Goal: Task Accomplishment & Management: Complete application form

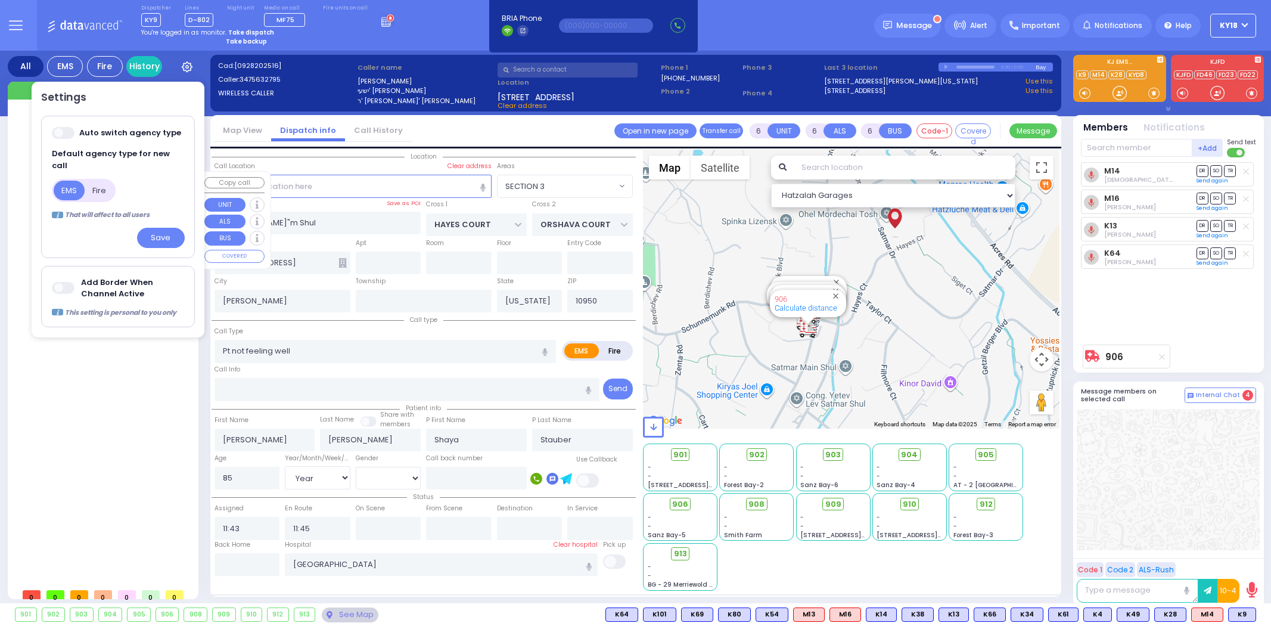
select select "SECTION 3"
select select "Year"
select select "[DEMOGRAPHIC_DATA]"
click at [67, 282] on span at bounding box center [64, 288] width 24 height 12
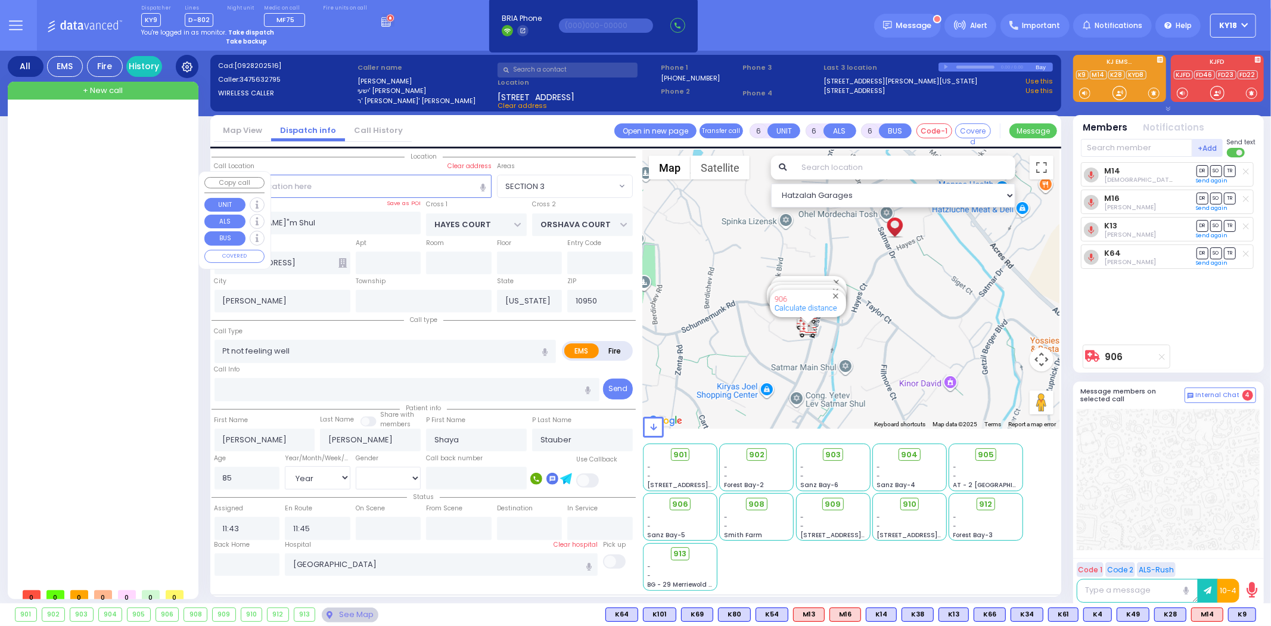
click at [190, 63] on icon at bounding box center [187, 66] width 11 height 11
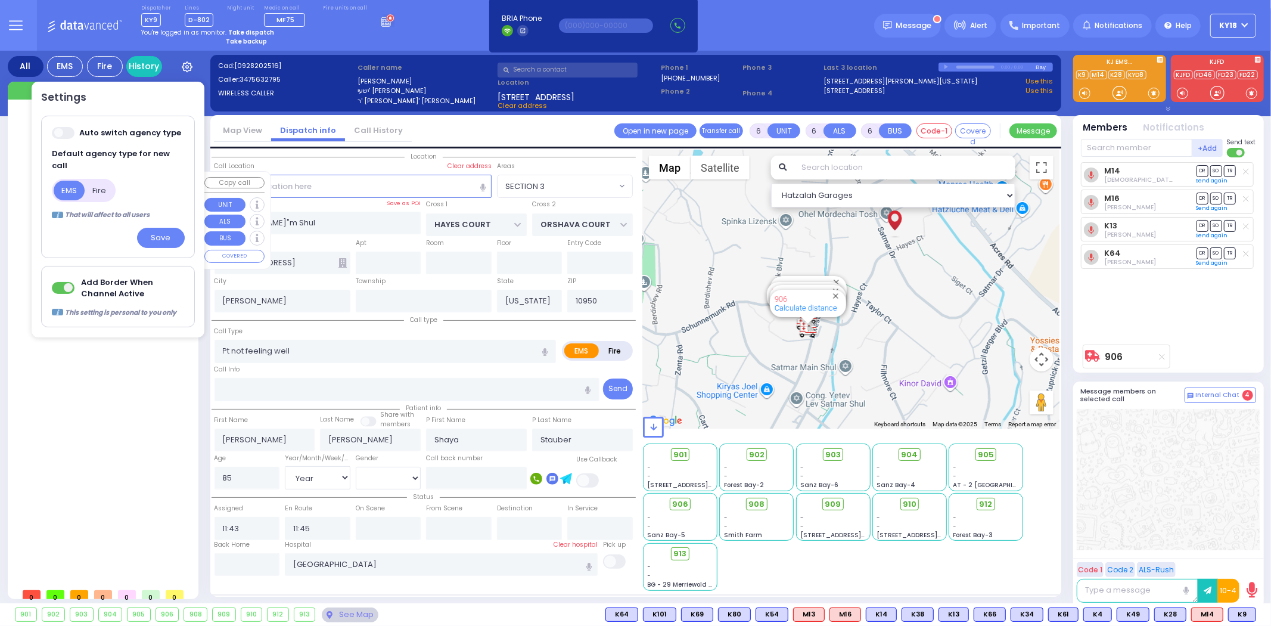
click at [103, 349] on div at bounding box center [104, 346] width 178 height 471
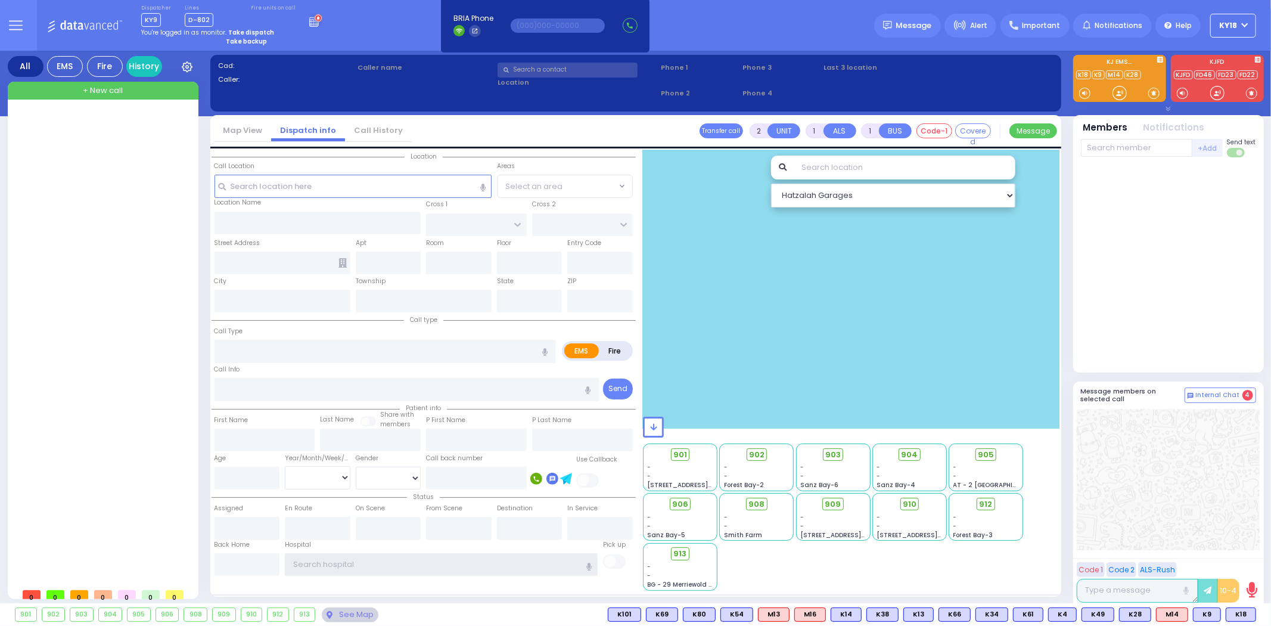
type input "ky18"
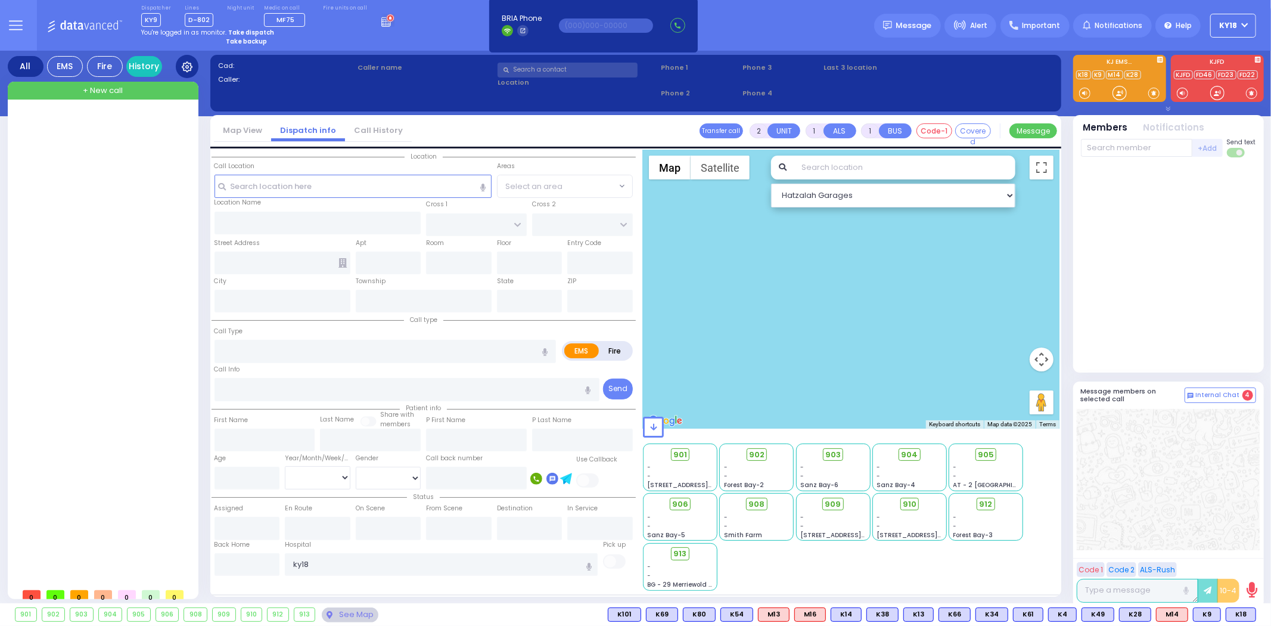
click at [190, 61] on icon at bounding box center [187, 66] width 11 height 11
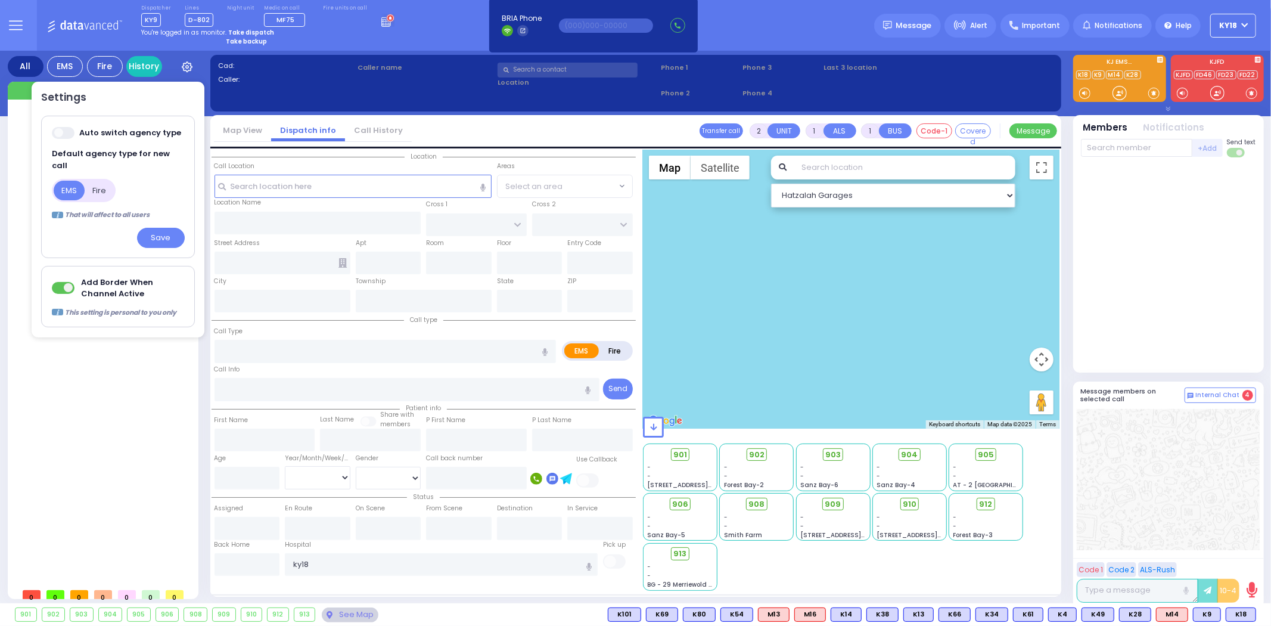
click at [442, 35] on div "Dispatcher KY9 shift has started. Are you ? Lines D-802" at bounding box center [635, 25] width 1271 height 51
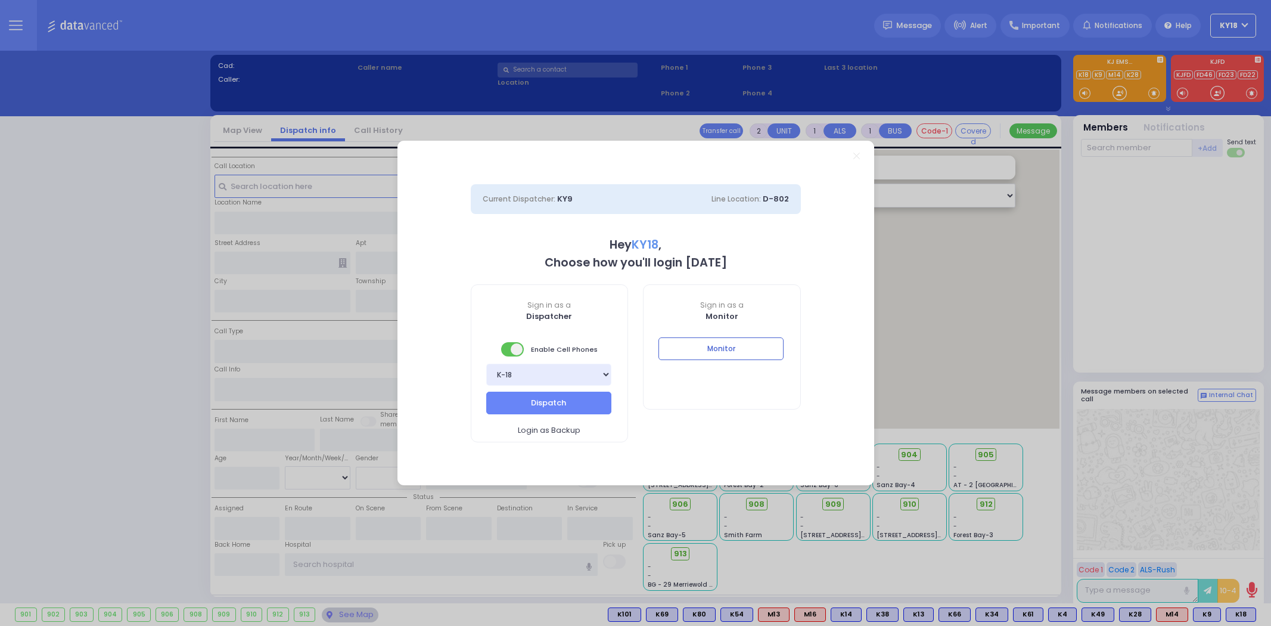
select select "4"
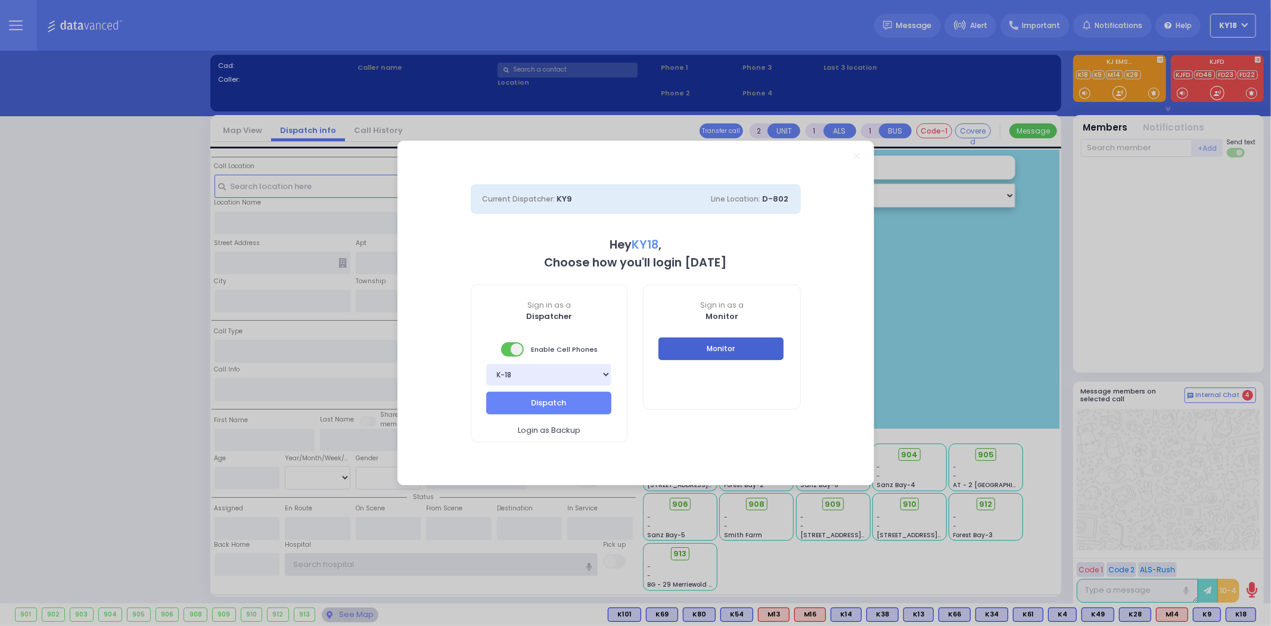
type input "ky18"
click at [758, 341] on button "Monitor" at bounding box center [721, 348] width 125 height 23
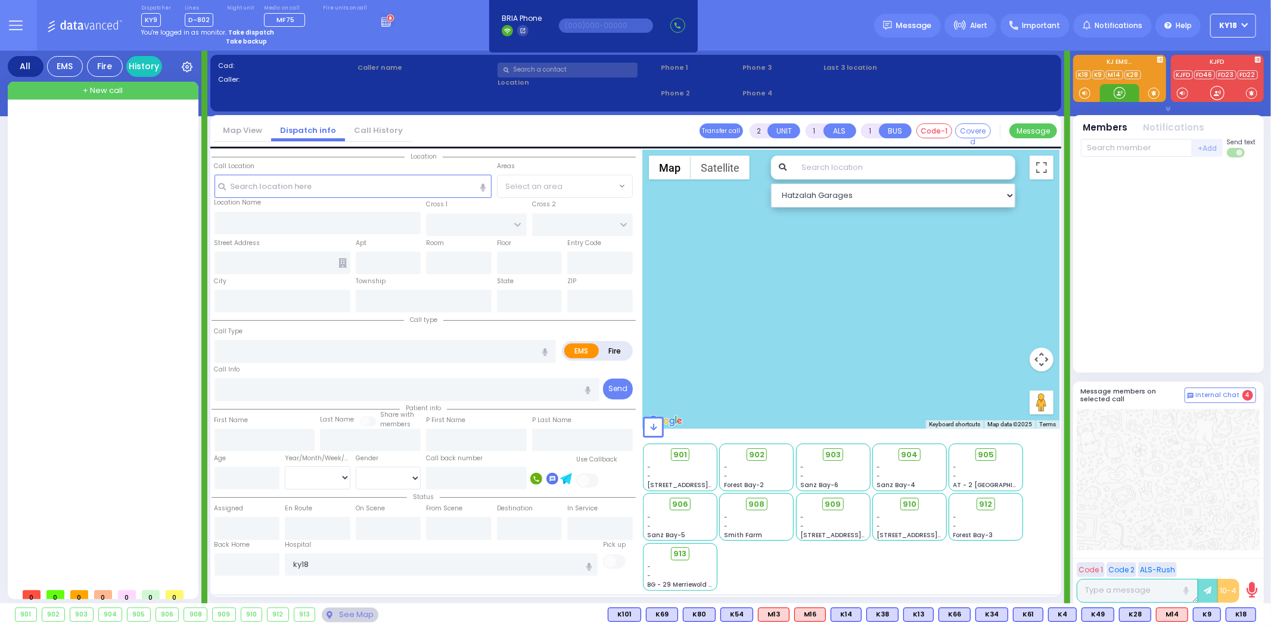
click at [1124, 88] on div at bounding box center [1120, 93] width 12 height 12
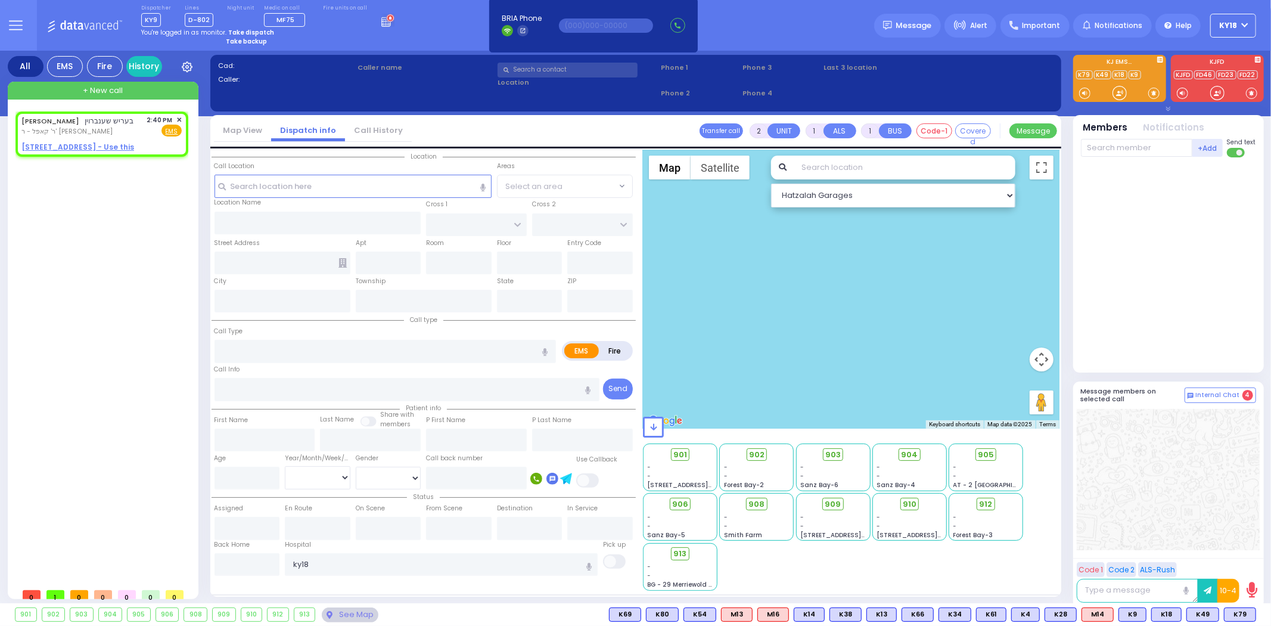
select select
radio input "true"
type input "BERISH"
type input "SCHONBRUN"
select select
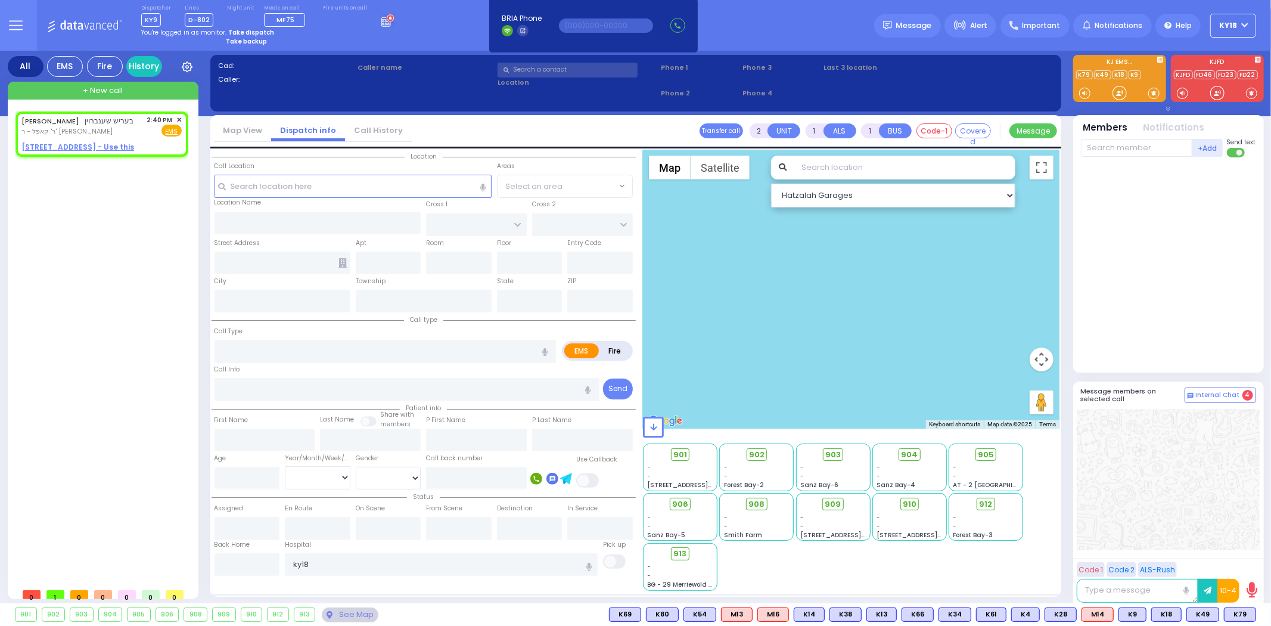
type input "14:40"
select select "Hatzalah Garages"
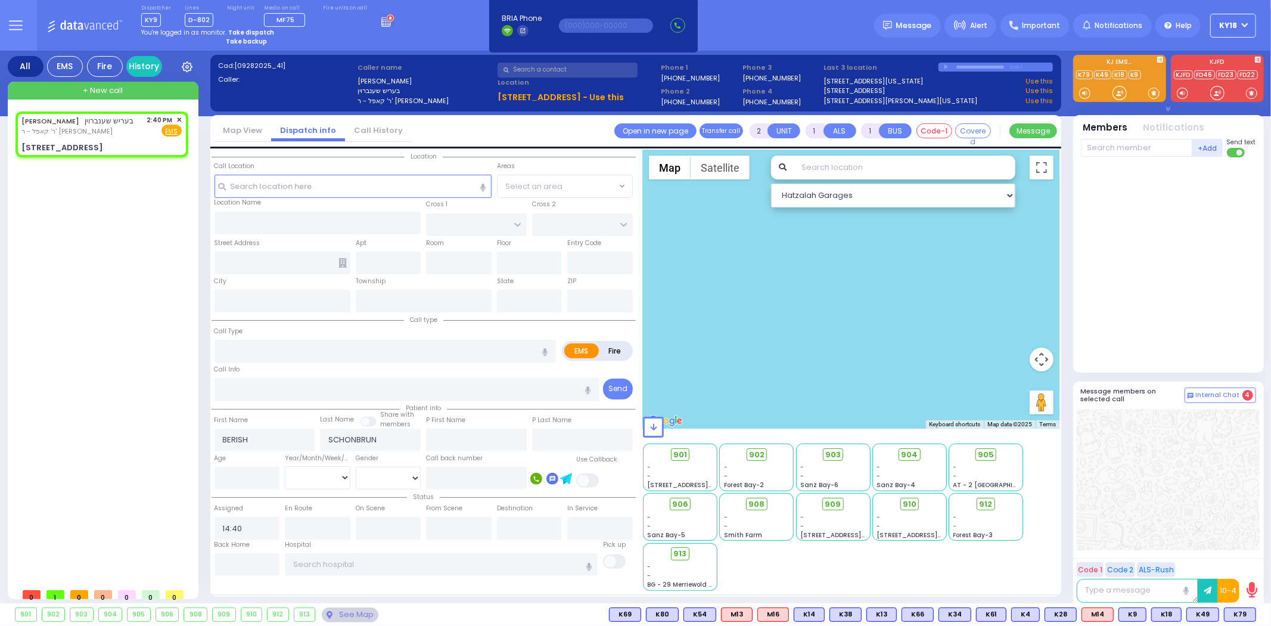
select select
radio input "true"
select select
select select "Hatzalah Garages"
type input "PRAG BLVD"
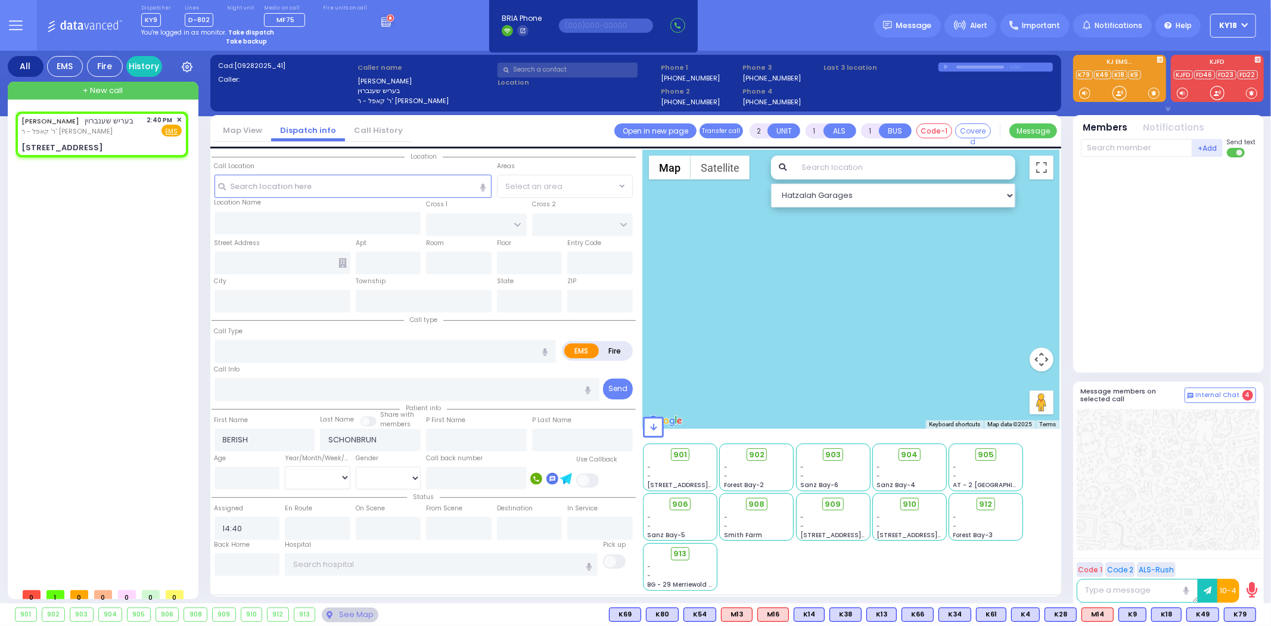
type input "DAJ BLVD"
type input "19 MERON DR"
type input "203"
type input "Kiryas Joel"
type input "New York"
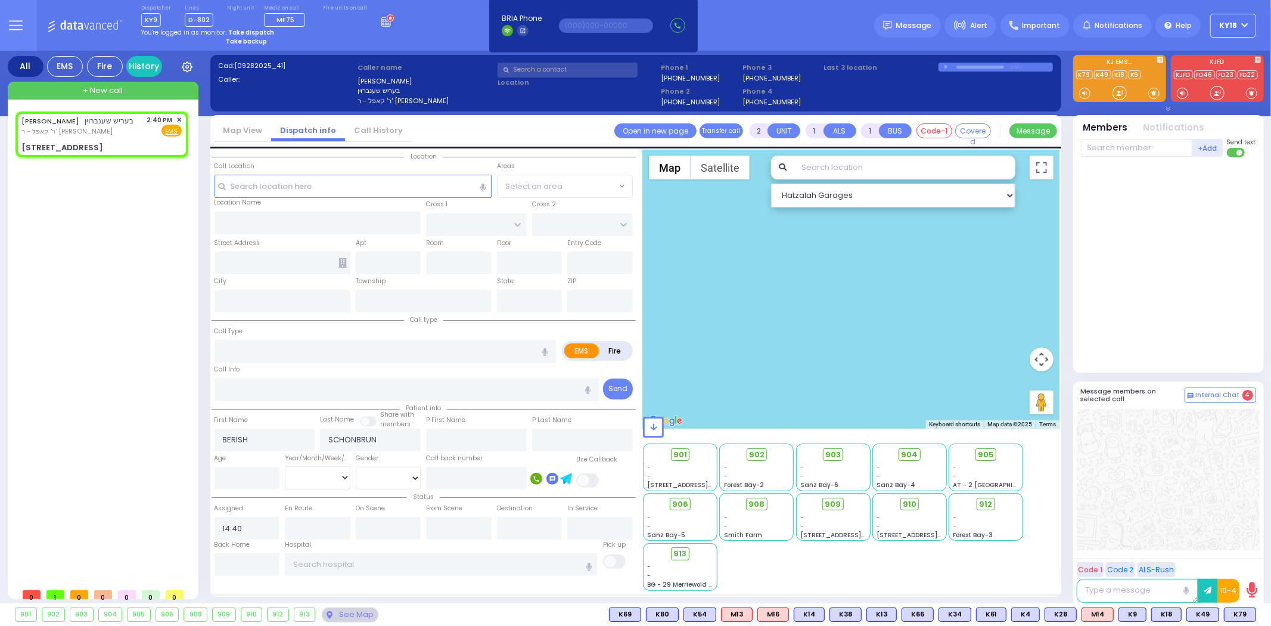
type input "10950"
select select "SECTION 6"
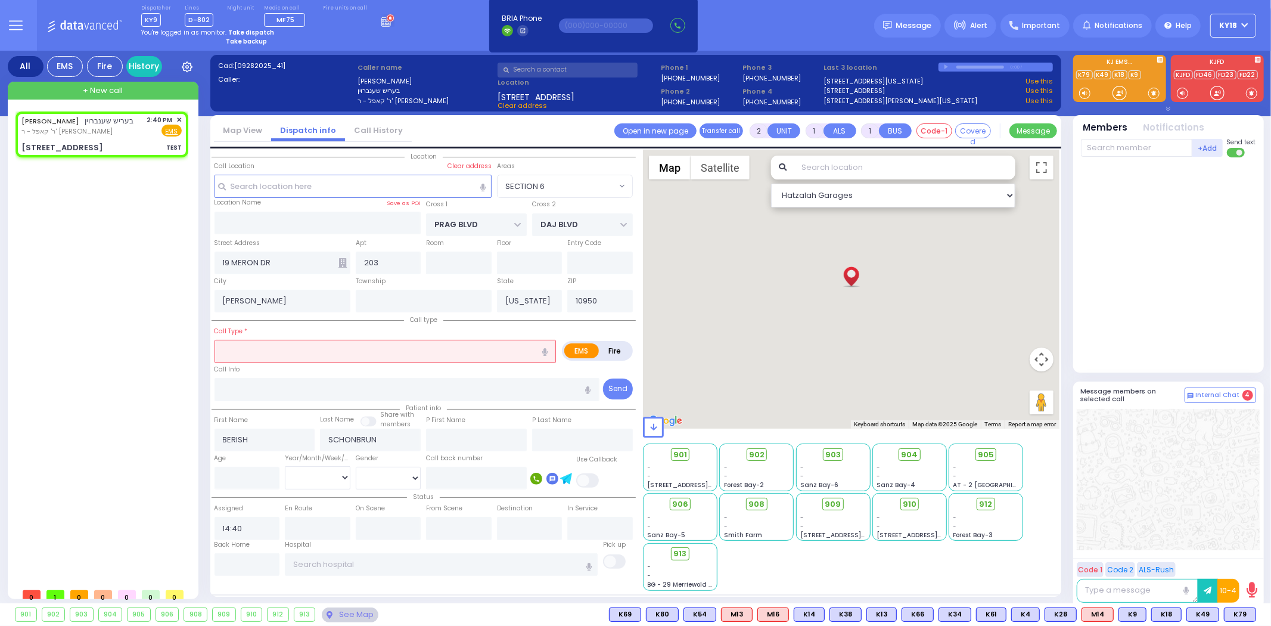
select select
type input "TEST"
radio input "true"
select select
select select "Hatzalah Garages"
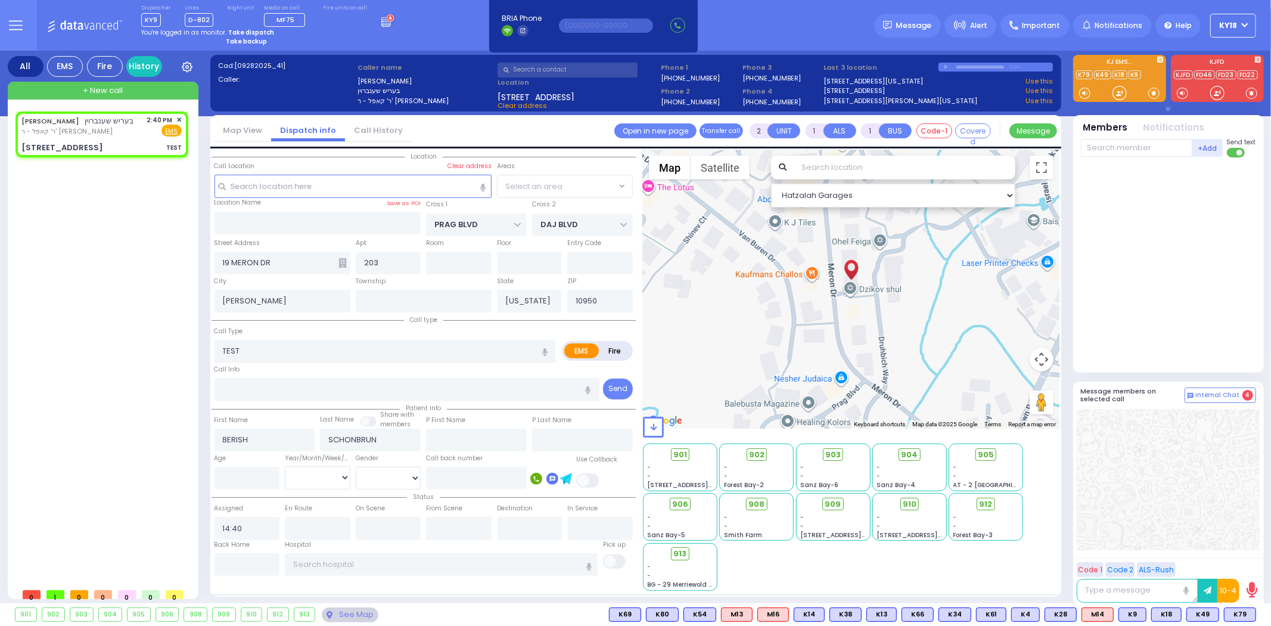
select select "SECTION 6"
select select
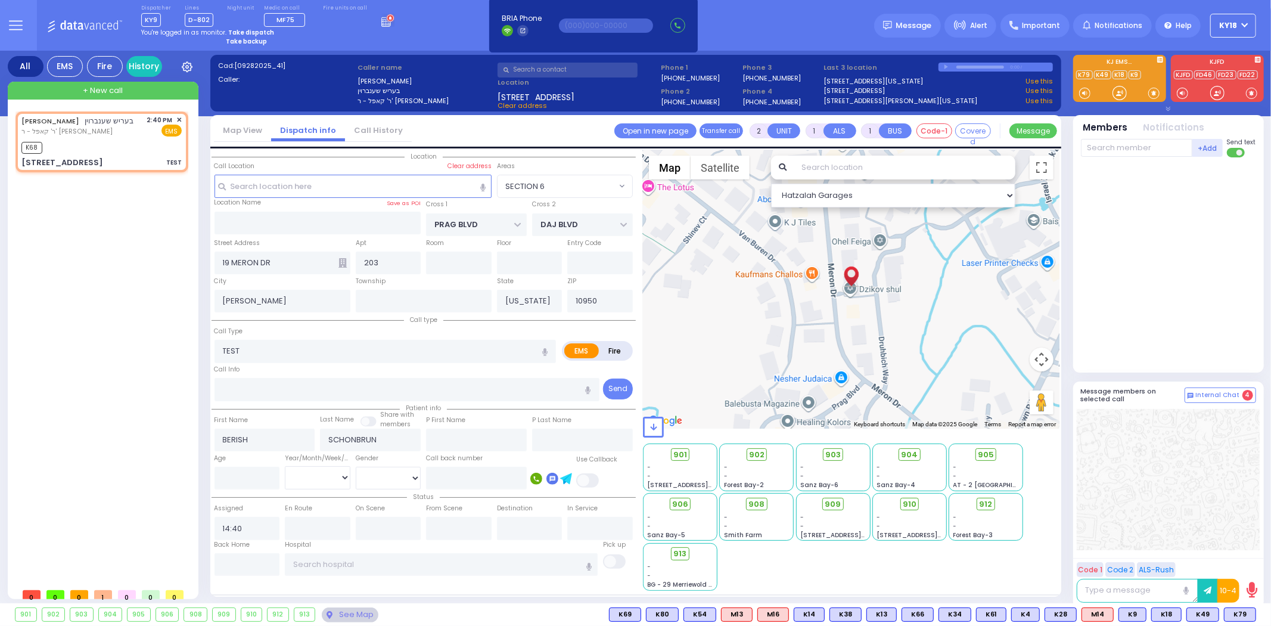
radio input "true"
select select
type input "14:41"
select select "Hatzalah Garages"
select select "SECTION 6"
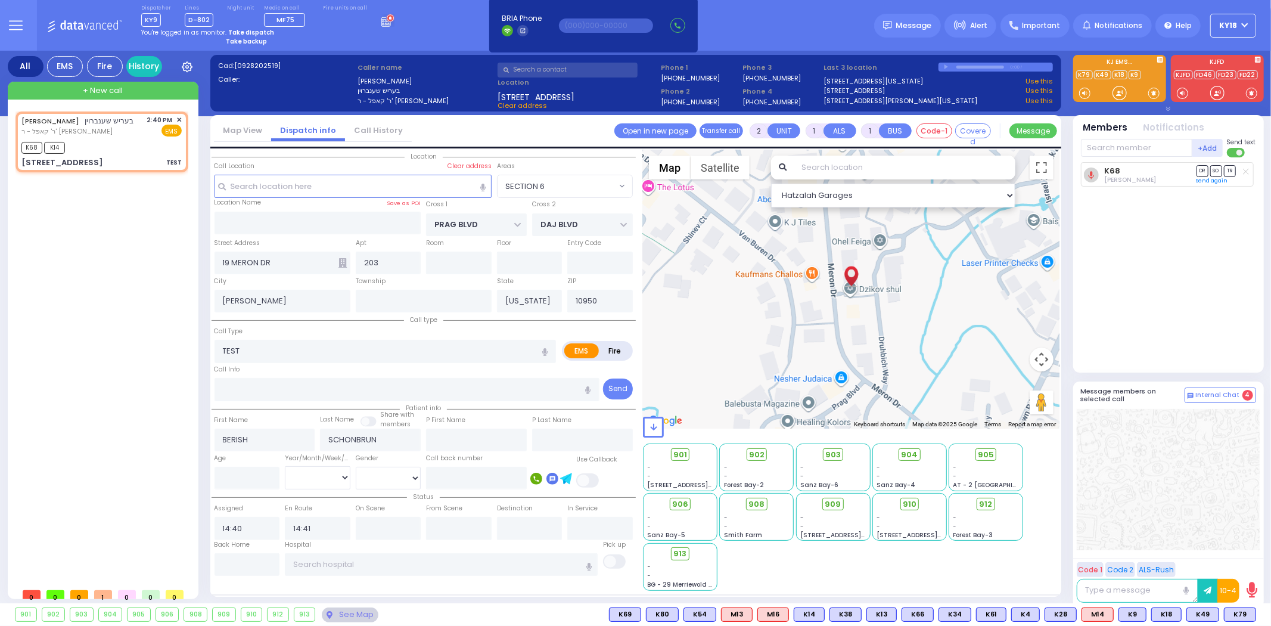
select select
radio input "true"
select select
select select "Hatzalah Garages"
select select "SECTION 6"
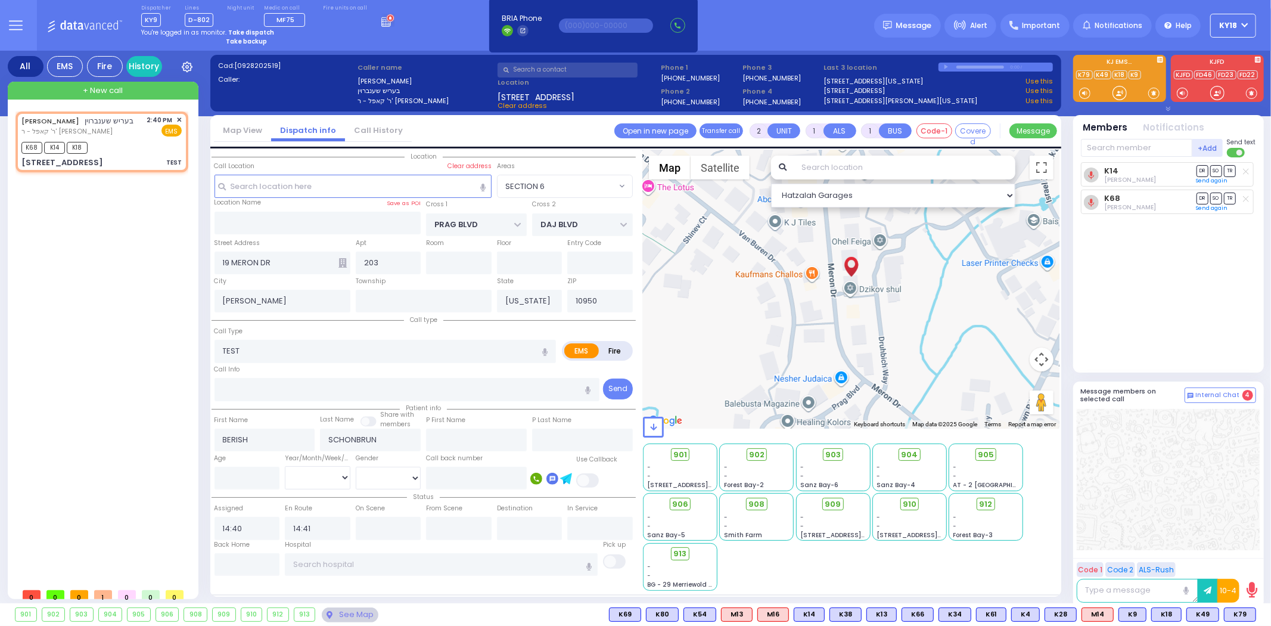
select select
radio input "true"
select select
select select "Hatzalah Garages"
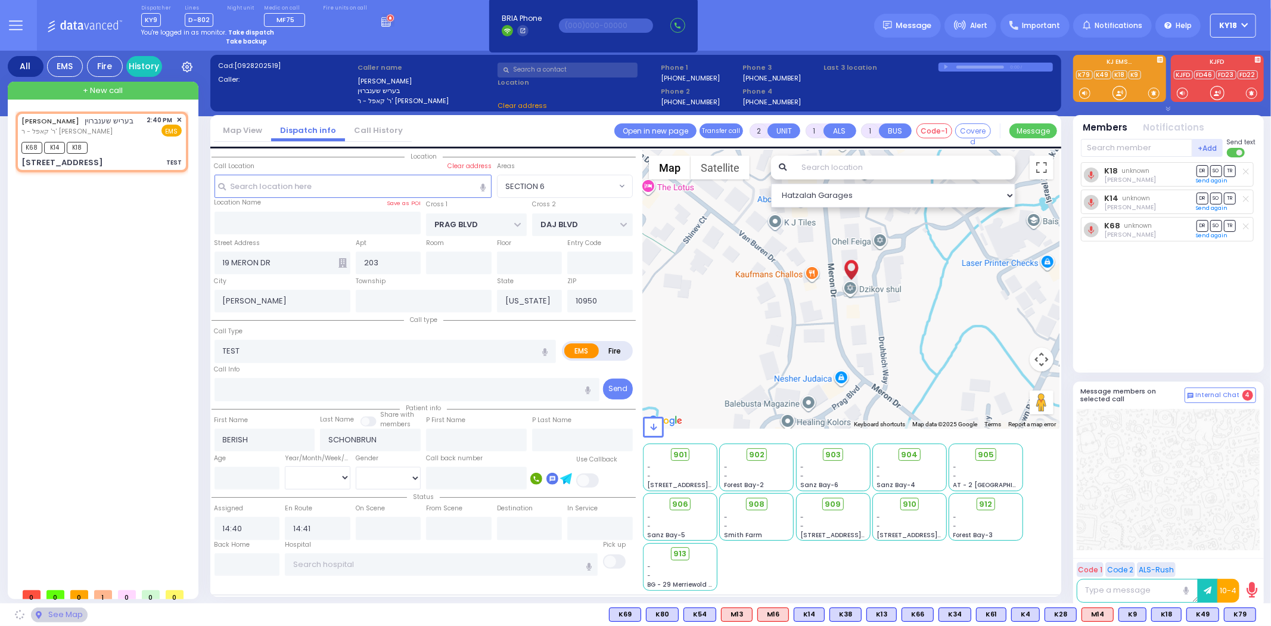
select select "SECTION 6"
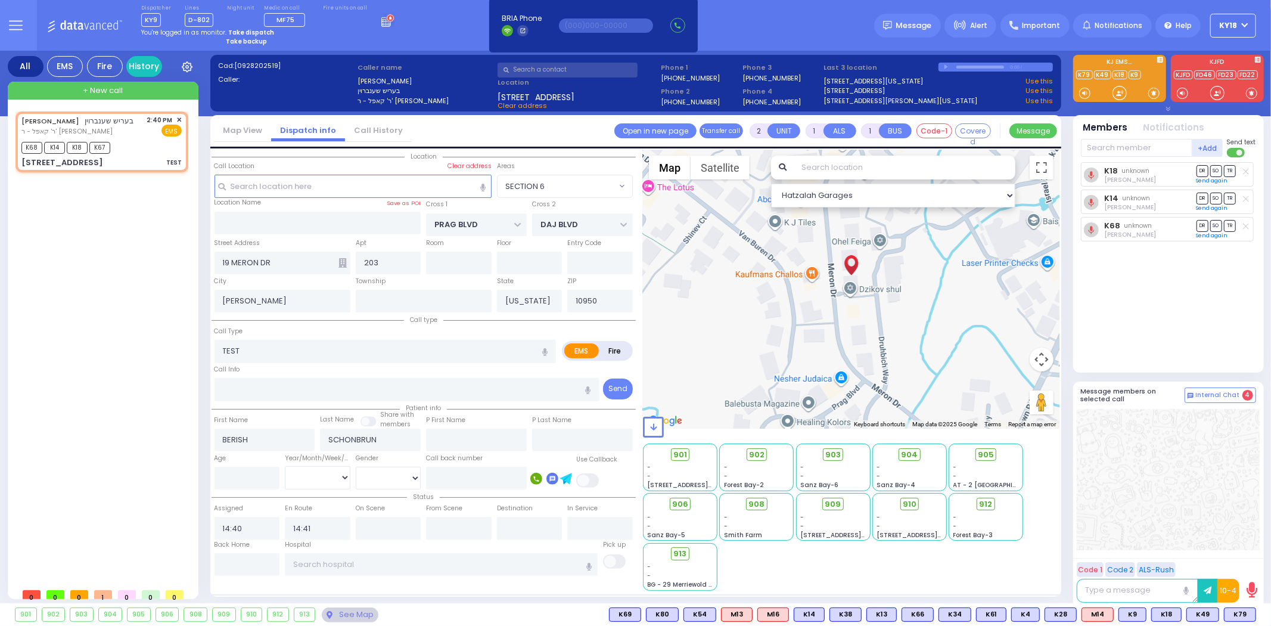
select select
radio input "true"
select select
select select "Hatzalah Garages"
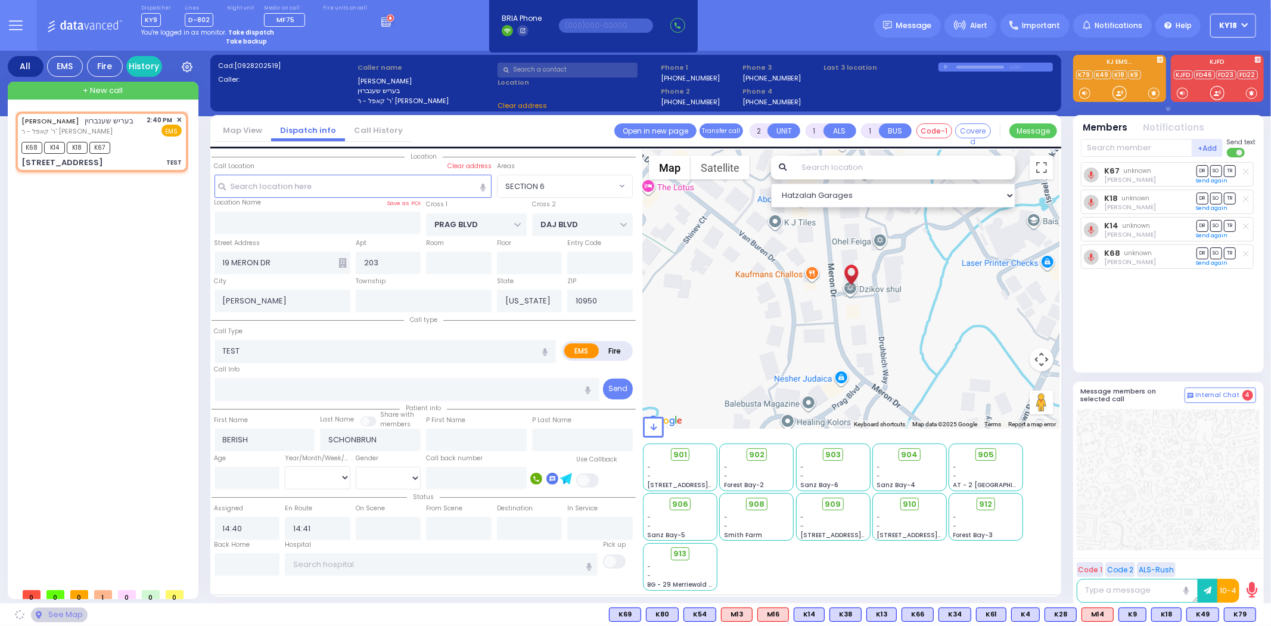
select select "SECTION 6"
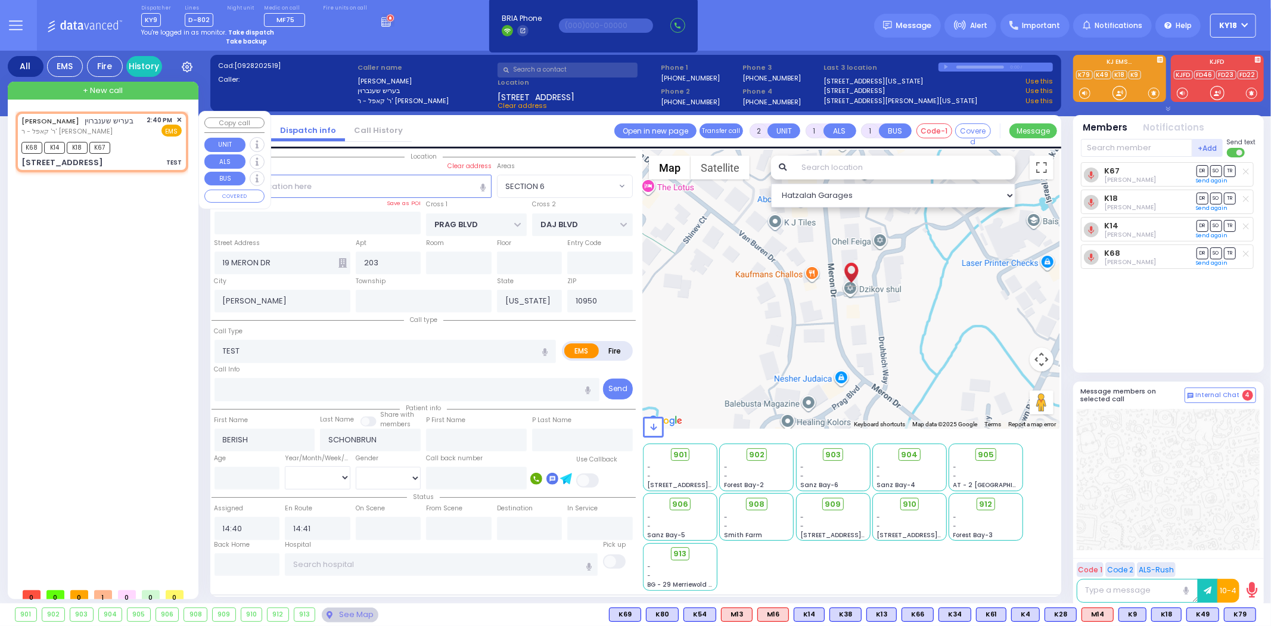
drag, startPoint x: 168, startPoint y: 145, endPoint x: 179, endPoint y: 153, distance: 13.4
click at [167, 145] on div "K68 K14 K18 K67" at bounding box center [101, 146] width 160 height 15
select select
radio input "true"
select select
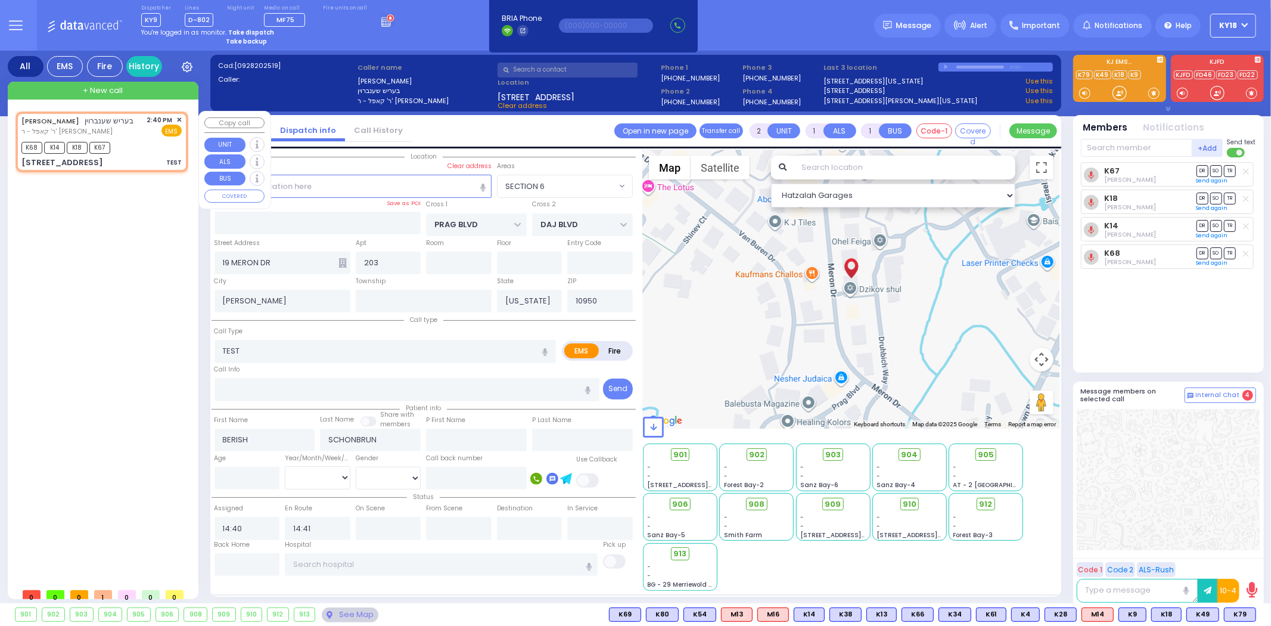
select select "Hatzalah Garages"
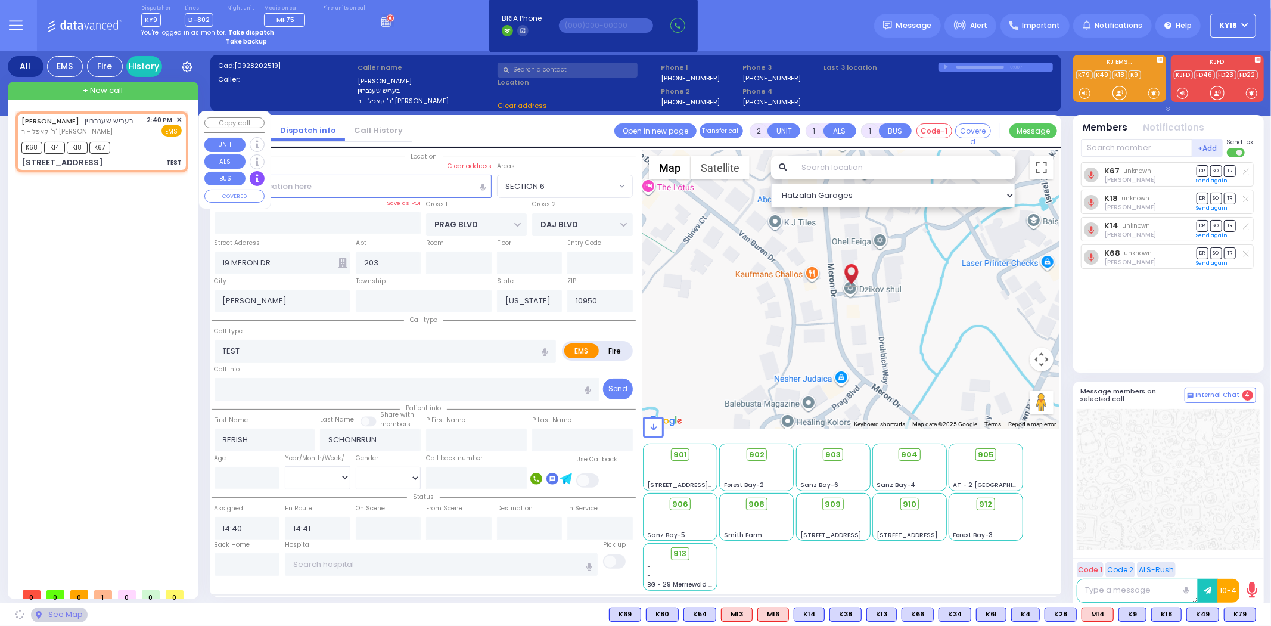
select select "SECTION 6"
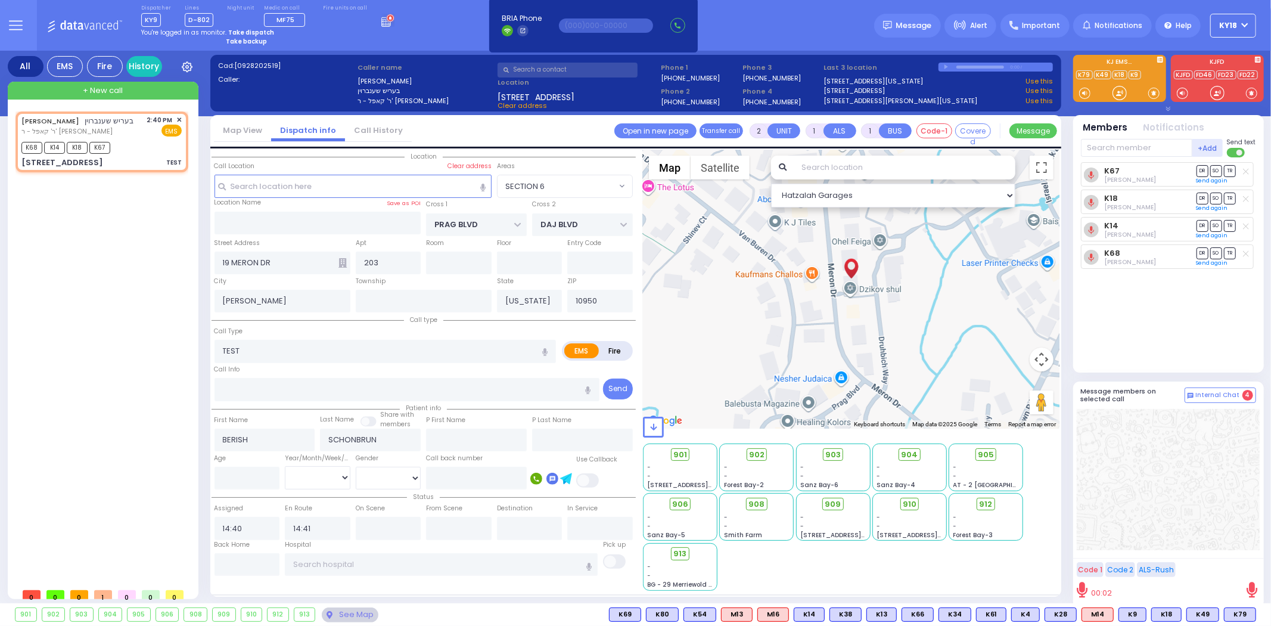
click at [1253, 591] on icon at bounding box center [1252, 589] width 11 height 15
click at [1106, 589] on icon "button" at bounding box center [1109, 591] width 8 height 8
click at [1147, 589] on textarea at bounding box center [1138, 591] width 122 height 24
